Goal: Task Accomplishment & Management: Manage account settings

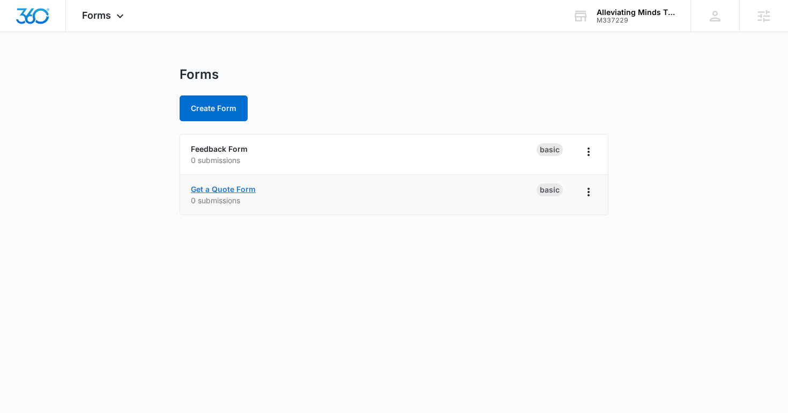
click at [227, 190] on link "Get a Quote Form" at bounding box center [223, 189] width 65 height 9
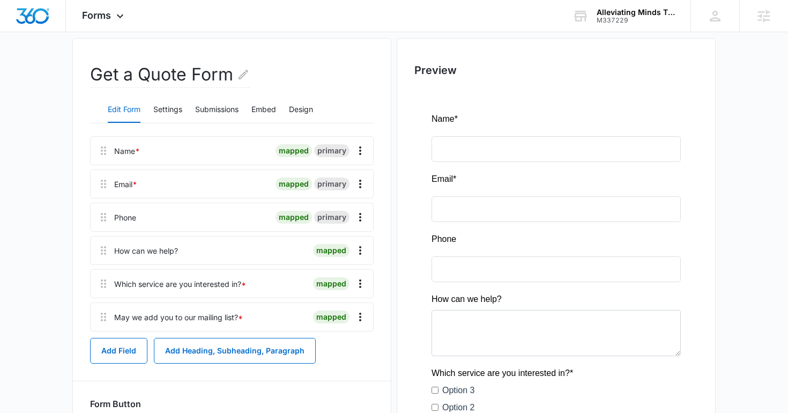
scroll to position [125, 0]
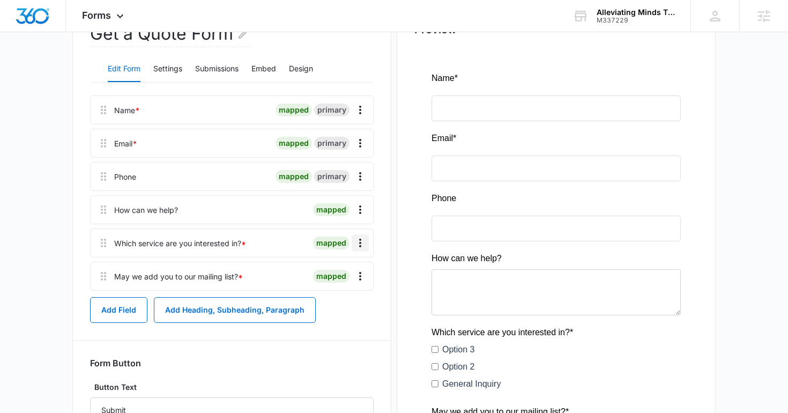
click at [358, 238] on icon "Overflow Menu" at bounding box center [360, 243] width 13 height 13
click at [347, 268] on button "Edit" at bounding box center [337, 273] width 61 height 16
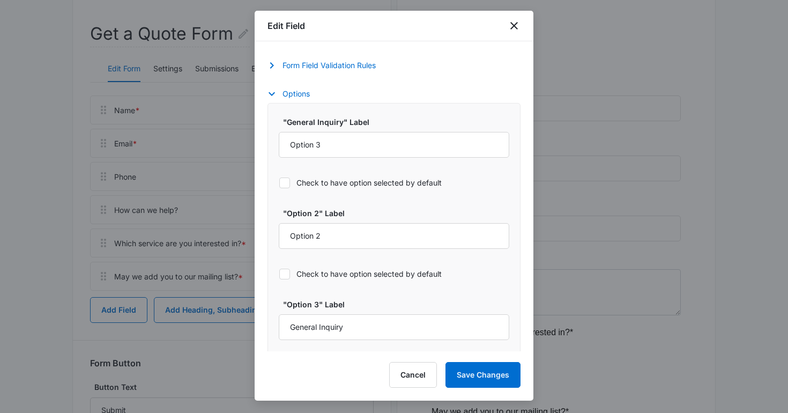
scroll to position [523, 0]
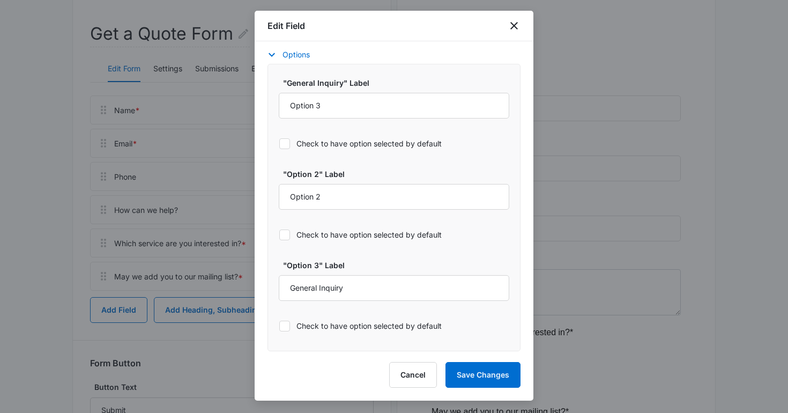
click at [512, 18] on div "Edit Field" at bounding box center [394, 26] width 279 height 31
select select "350"
click at [512, 24] on icon "close" at bounding box center [515, 26] width 8 height 8
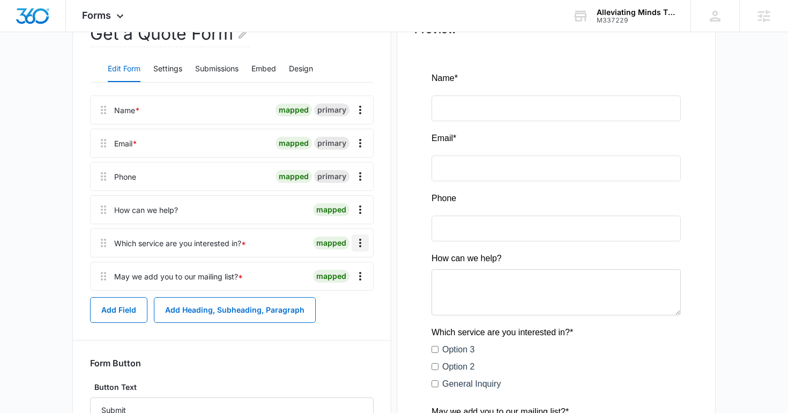
click at [359, 246] on icon "Overflow Menu" at bounding box center [360, 243] width 2 height 9
click at [344, 290] on button "Delete" at bounding box center [337, 289] width 61 height 16
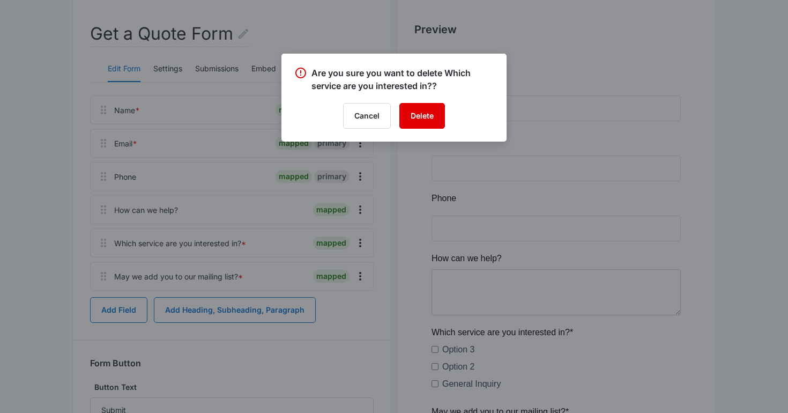
click at [422, 119] on button "Delete" at bounding box center [423, 116] width 46 height 26
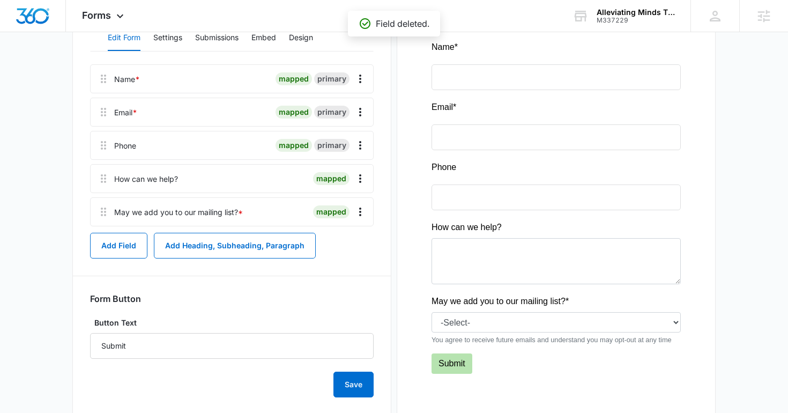
scroll to position [189, 0]
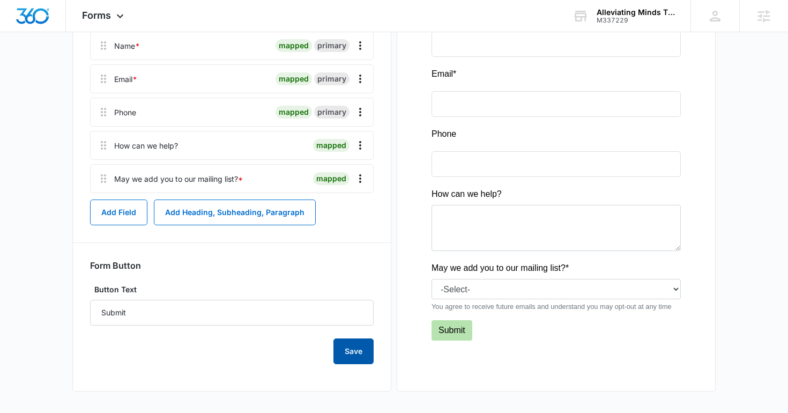
click at [353, 339] on button "Save" at bounding box center [354, 351] width 40 height 26
click at [31, 13] on img "Dashboard" at bounding box center [33, 16] width 34 height 16
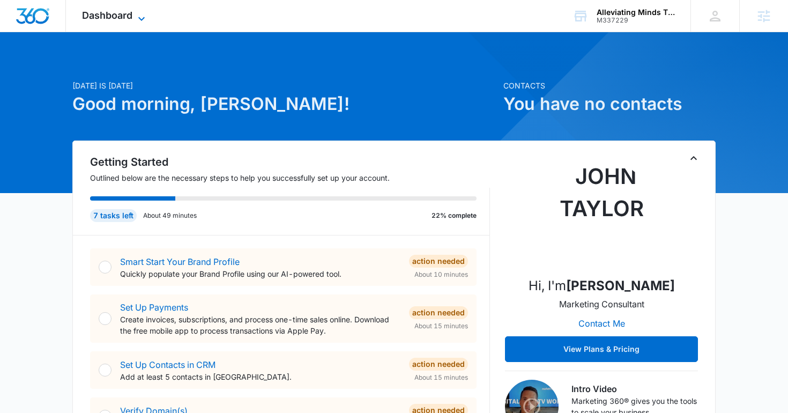
click at [123, 13] on span "Dashboard" at bounding box center [107, 15] width 50 height 11
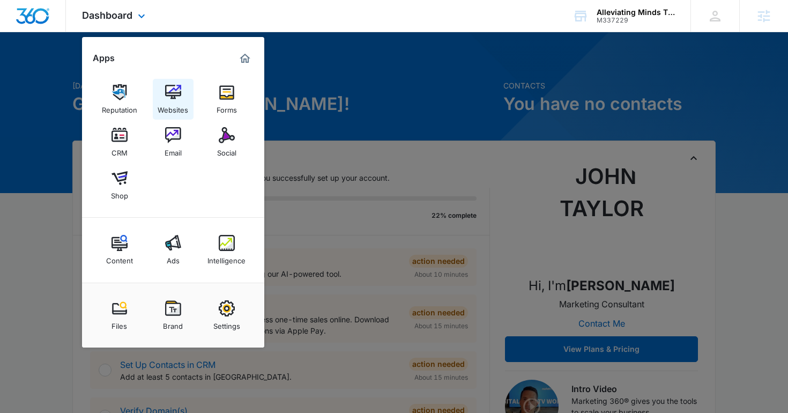
click at [164, 94] on link "Websites" at bounding box center [173, 99] width 41 height 41
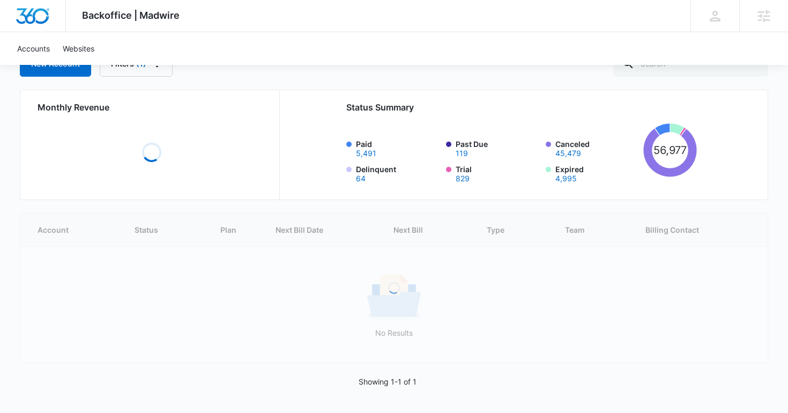
scroll to position [32, 0]
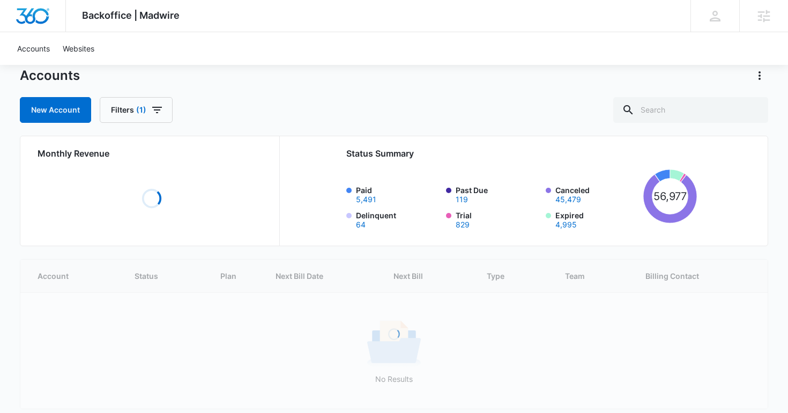
click at [677, 124] on div "Accounts New Account Filters (1) Monthly Revenue Loading Status Summary Paid 5,…" at bounding box center [394, 263] width 749 height 392
click at [677, 118] on input "text" at bounding box center [691, 110] width 155 height 26
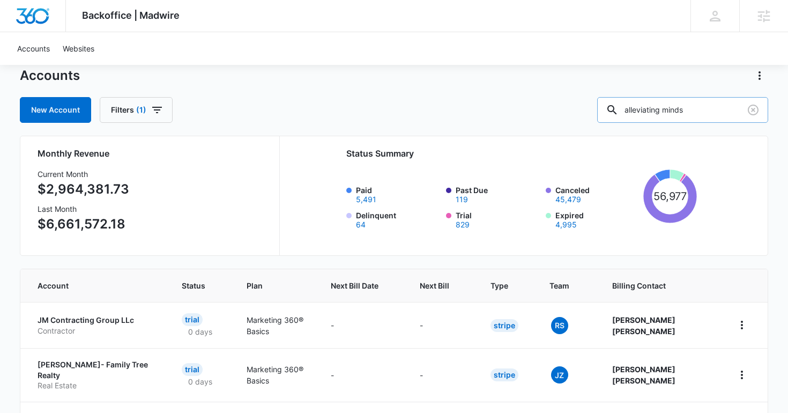
type input "alleviating minds"
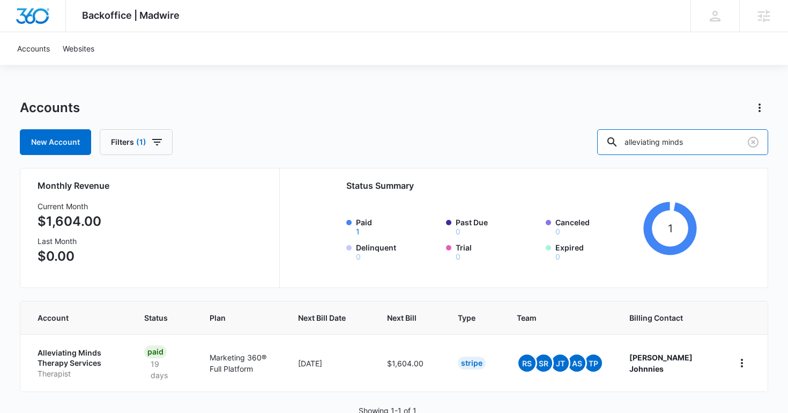
scroll to position [29, 0]
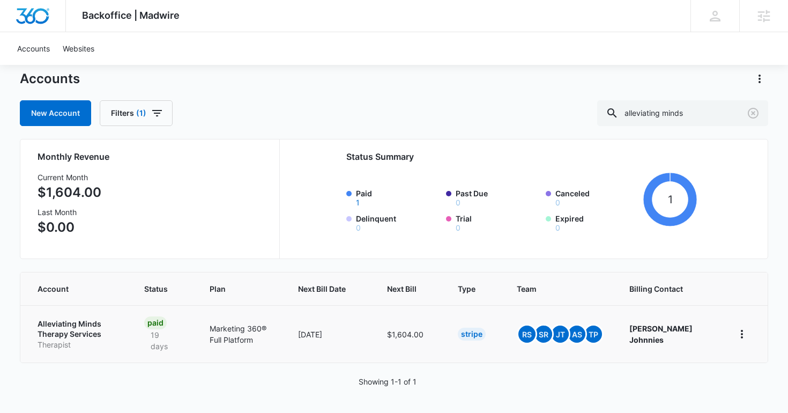
click at [48, 323] on p "Alleviating Minds Therapy Services" at bounding box center [78, 329] width 81 height 21
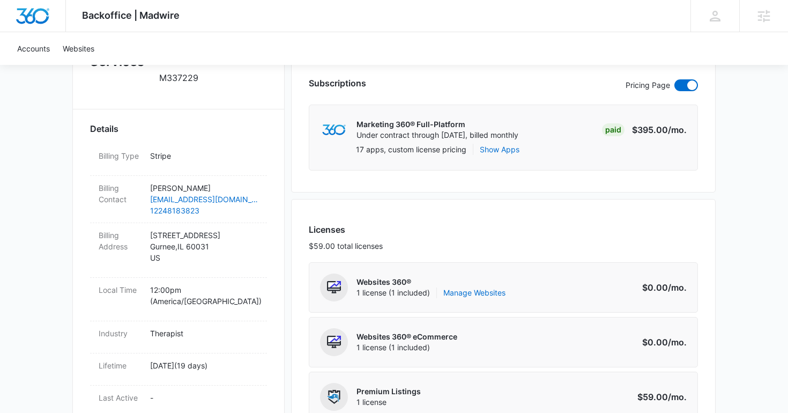
scroll to position [433, 0]
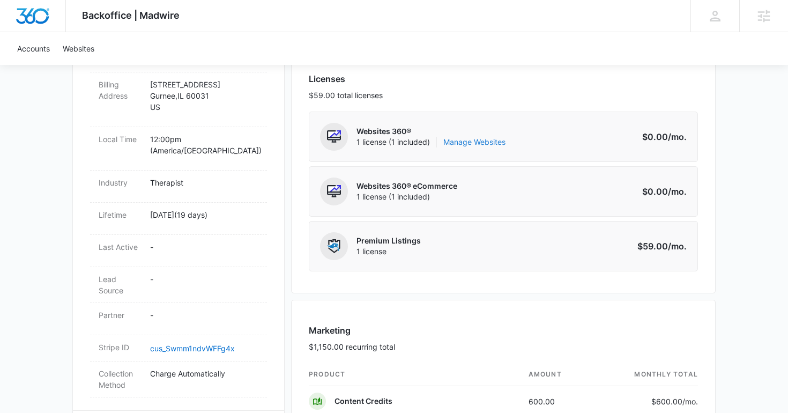
click at [444, 139] on link "Manage Websites" at bounding box center [475, 142] width 62 height 11
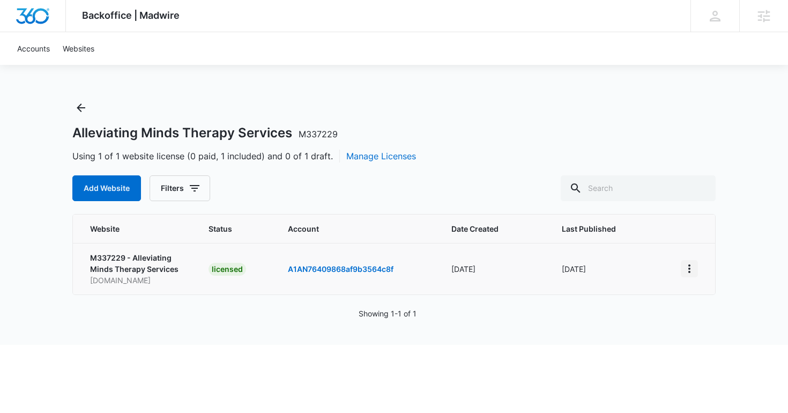
click at [688, 264] on icon "View More" at bounding box center [689, 268] width 13 height 13
click at [557, 141] on div "Alleviating Minds Therapy Services M337229 Using 1 of 1 website license (0 paid…" at bounding box center [394, 150] width 644 height 102
